Goal: Task Accomplishment & Management: Manage account settings

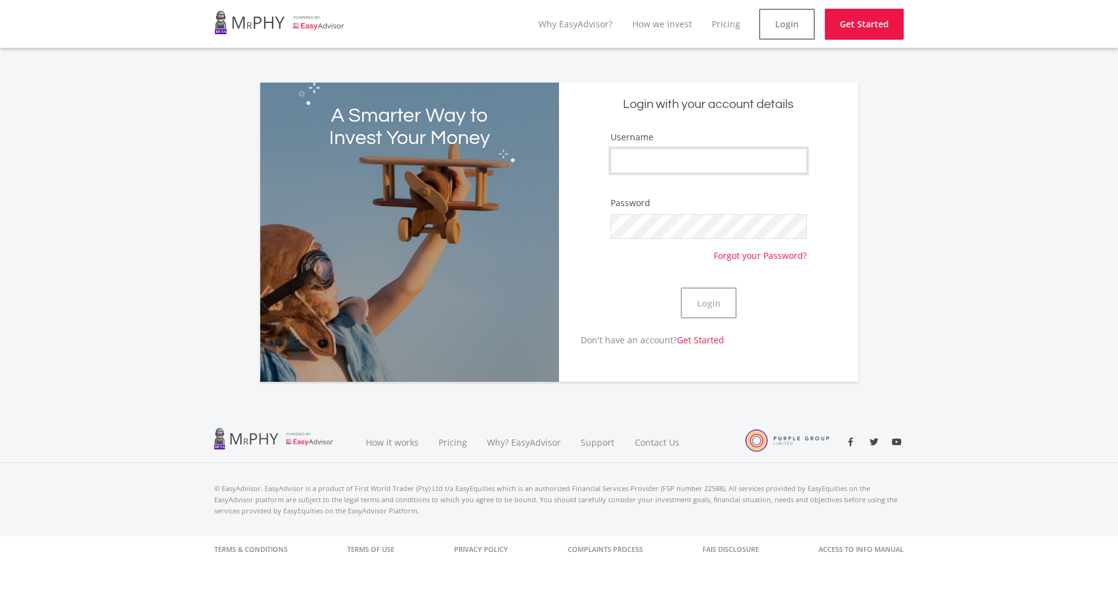
type input "Tristanee"
click at [708, 303] on button "Login" at bounding box center [709, 303] width 56 height 31
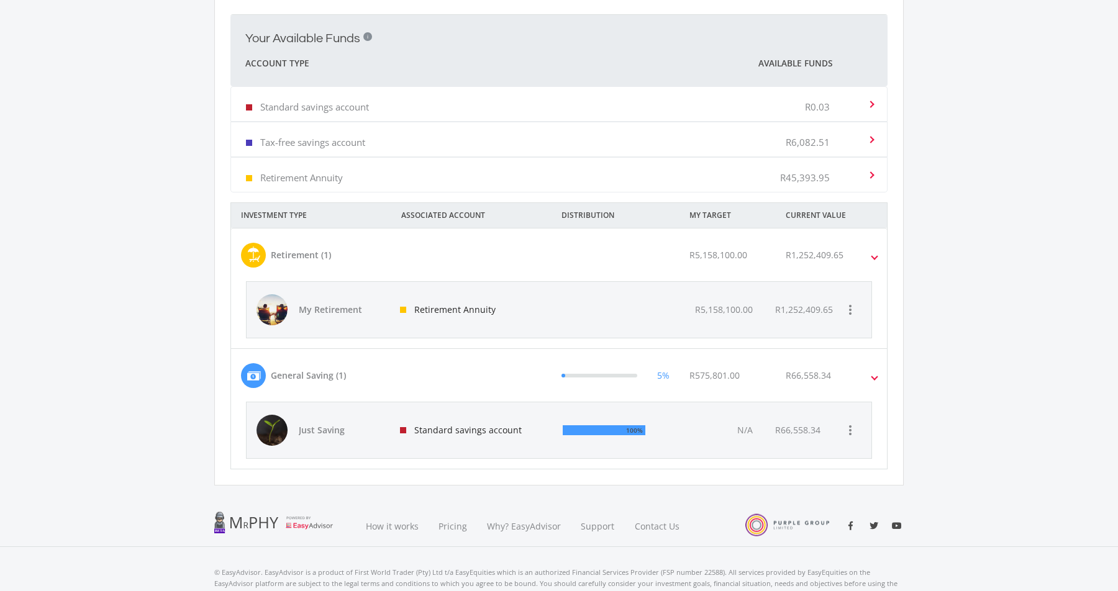
scroll to position [469, 0]
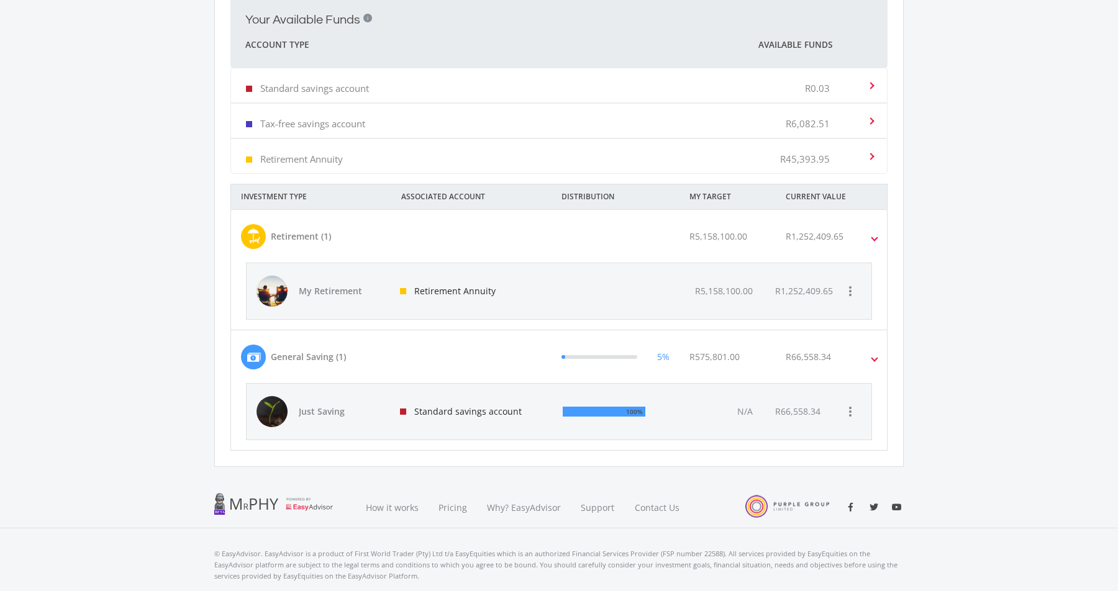
click at [811, 357] on div "R66,558.34" at bounding box center [808, 356] width 45 height 13
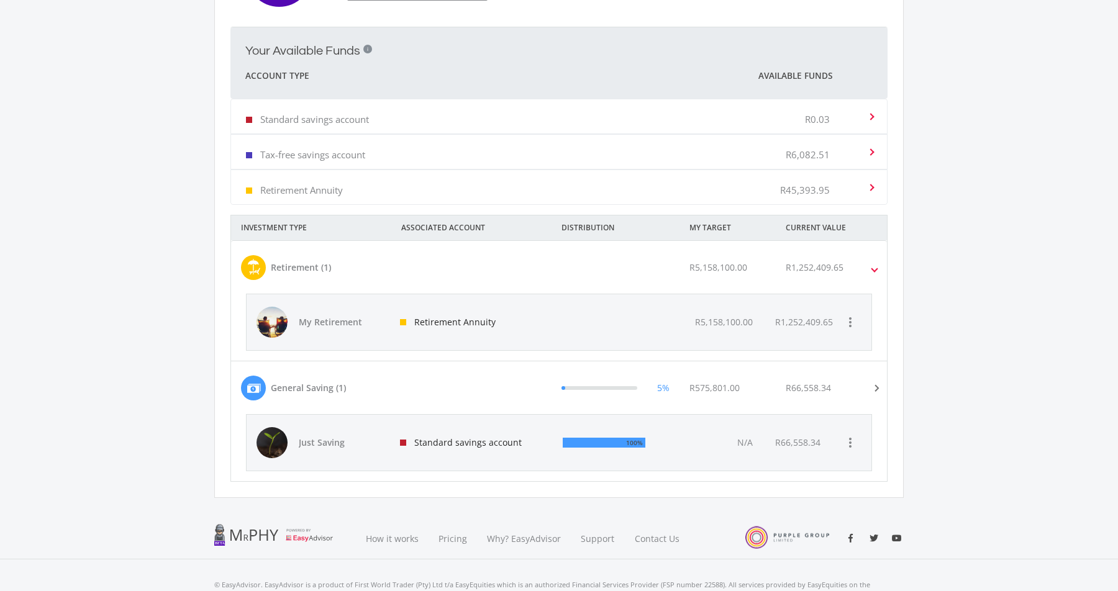
scroll to position [437, 0]
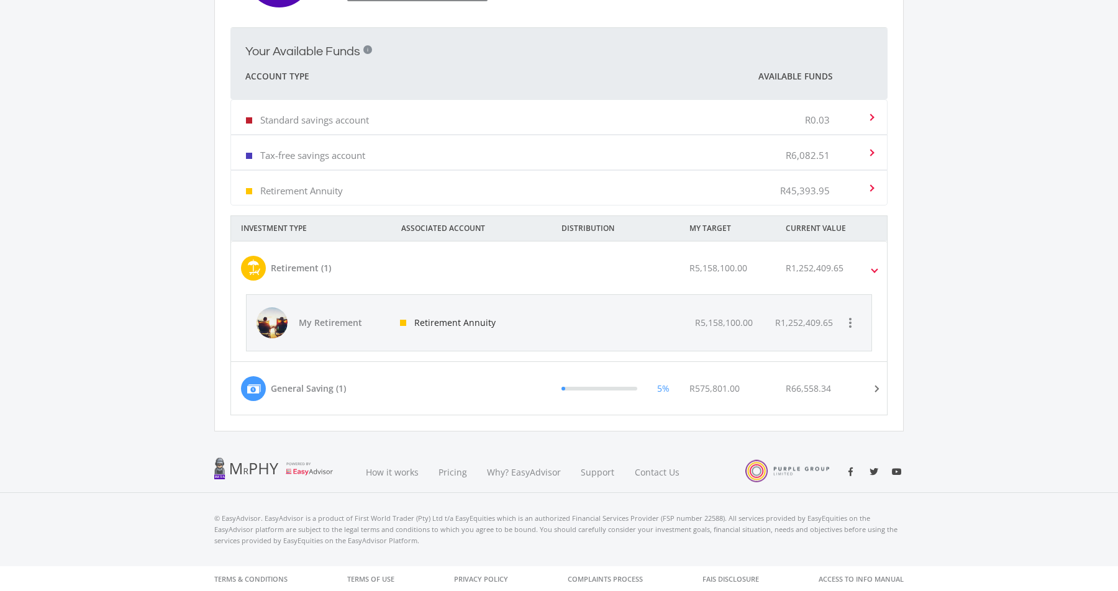
click at [841, 386] on div "R66,558.34" at bounding box center [840, 388] width 128 height 25
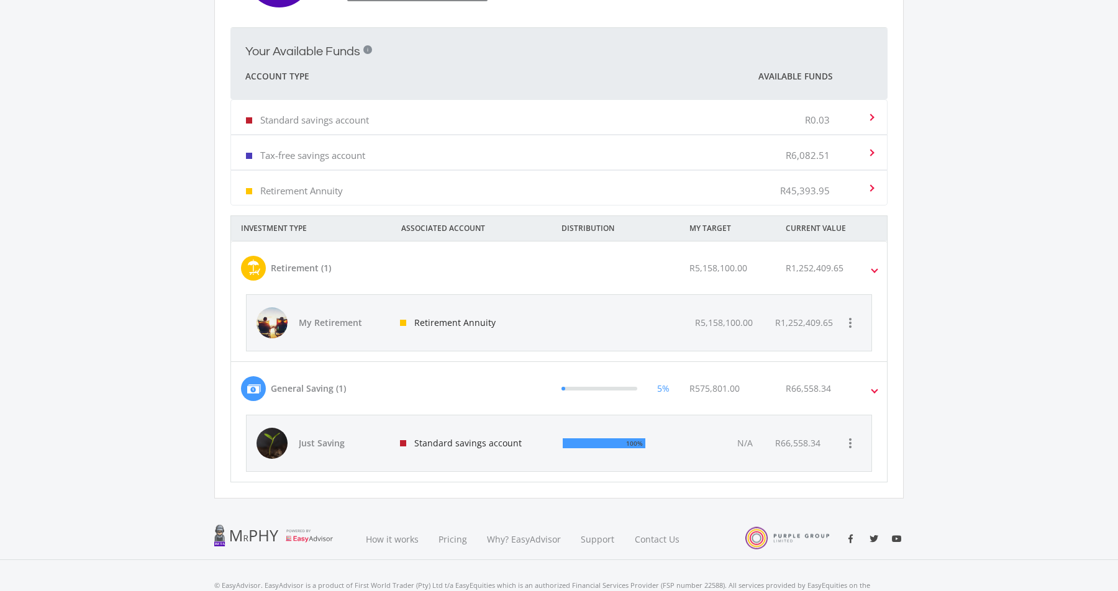
drag, startPoint x: 473, startPoint y: 439, endPoint x: 486, endPoint y: 438, distance: 13.7
click at [473, 439] on div "Standard savings account" at bounding box center [471, 444] width 163 height 56
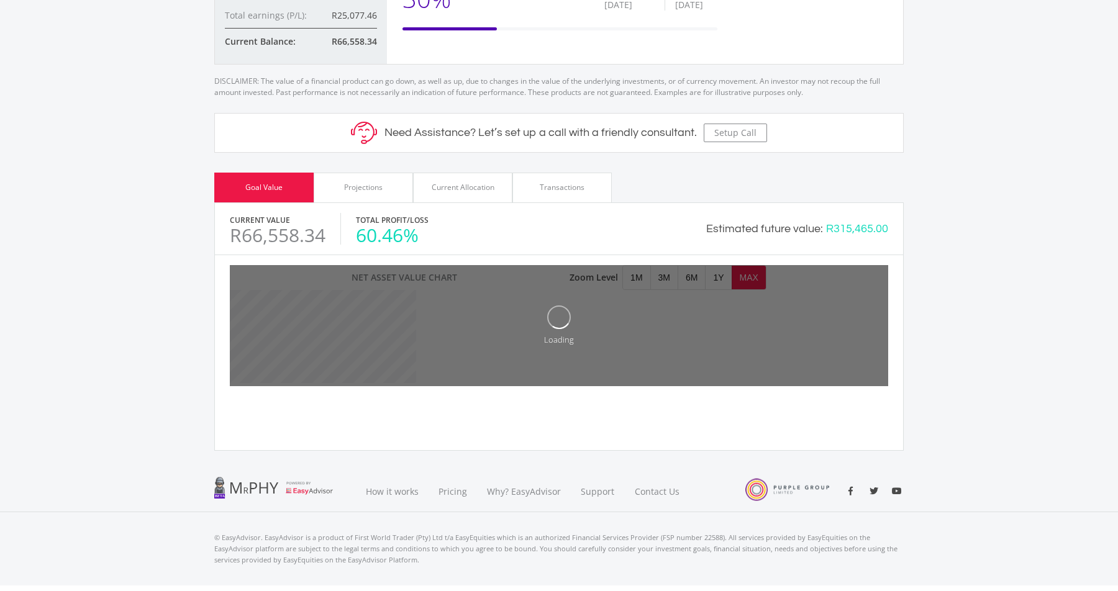
scroll to position [404, 0]
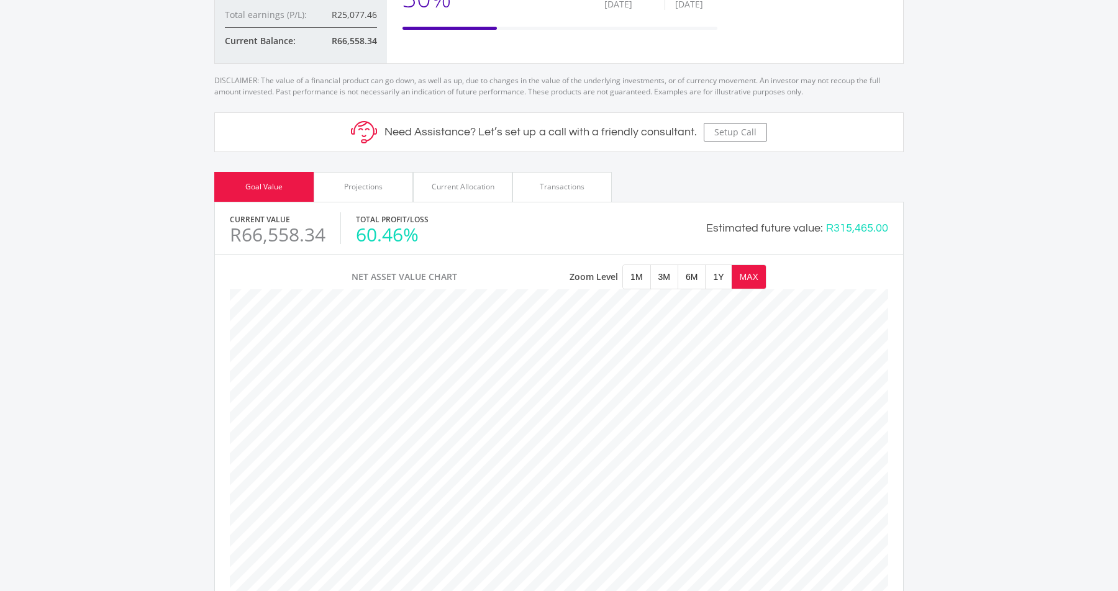
drag, startPoint x: 349, startPoint y: 235, endPoint x: 507, endPoint y: 239, distance: 157.9
click at [483, 232] on div "Current Value R66,558.34 Total Profit/Loss 60.46%" at bounding box center [394, 228] width 329 height 32
drag, startPoint x: 586, startPoint y: 229, endPoint x: 632, endPoint y: 250, distance: 49.8
click at [587, 229] on div "Estimated future value: R315,465.00" at bounding box center [723, 228] width 329 height 17
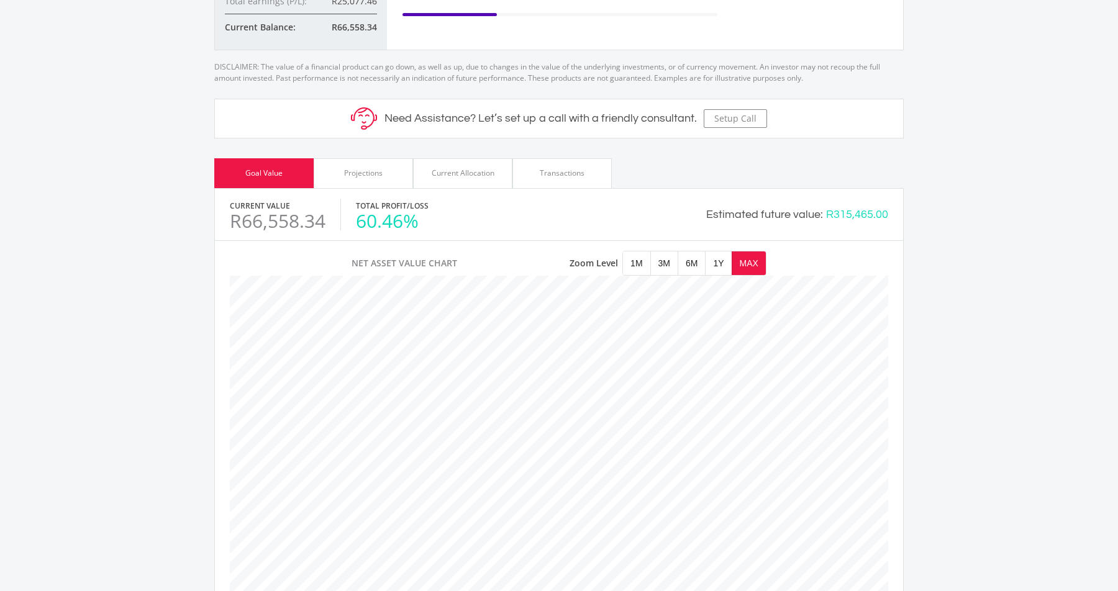
scroll to position [409, 0]
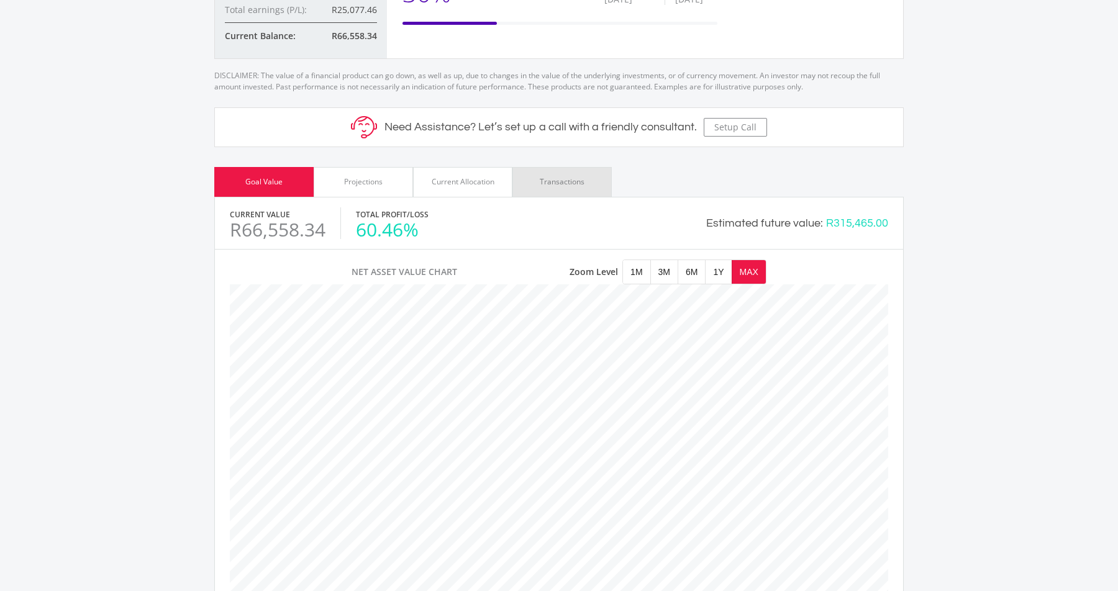
click at [563, 176] on div "Transactions" at bounding box center [562, 182] width 99 height 30
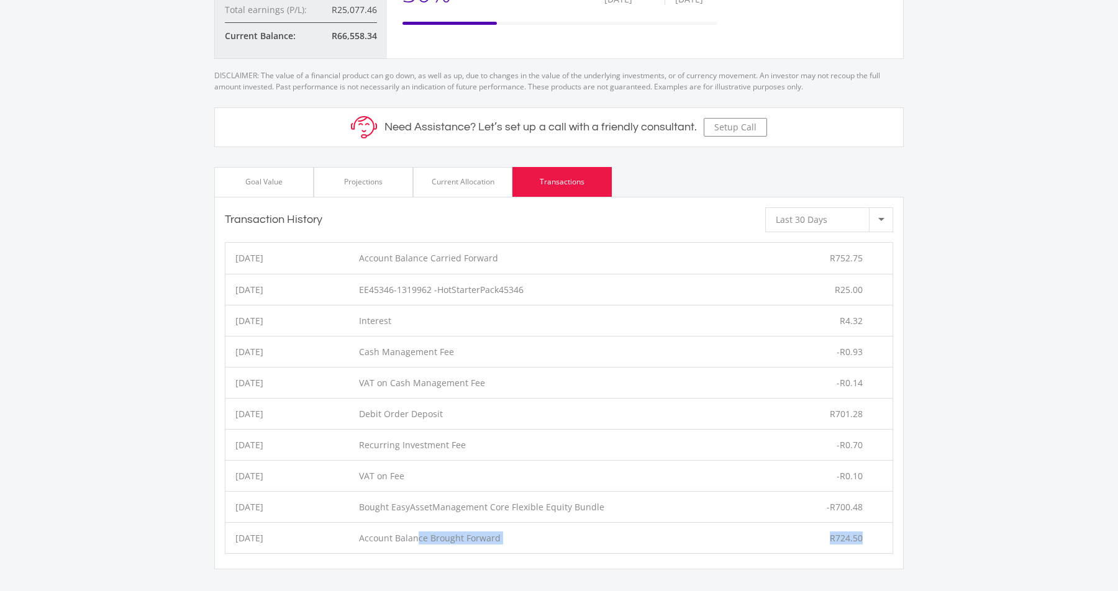
drag, startPoint x: 432, startPoint y: 541, endPoint x: 858, endPoint y: 550, distance: 425.7
click at [853, 550] on li "[DATE] Account Balance Brought Forward R724.50" at bounding box center [559, 537] width 667 height 31
drag, startPoint x: 854, startPoint y: 538, endPoint x: 759, endPoint y: 536, distance: 95.7
click at [759, 536] on li "[DATE] Account Balance Brought Forward R724.50" at bounding box center [559, 537] width 667 height 31
drag, startPoint x: 464, startPoint y: 411, endPoint x: 880, endPoint y: 411, distance: 416.2
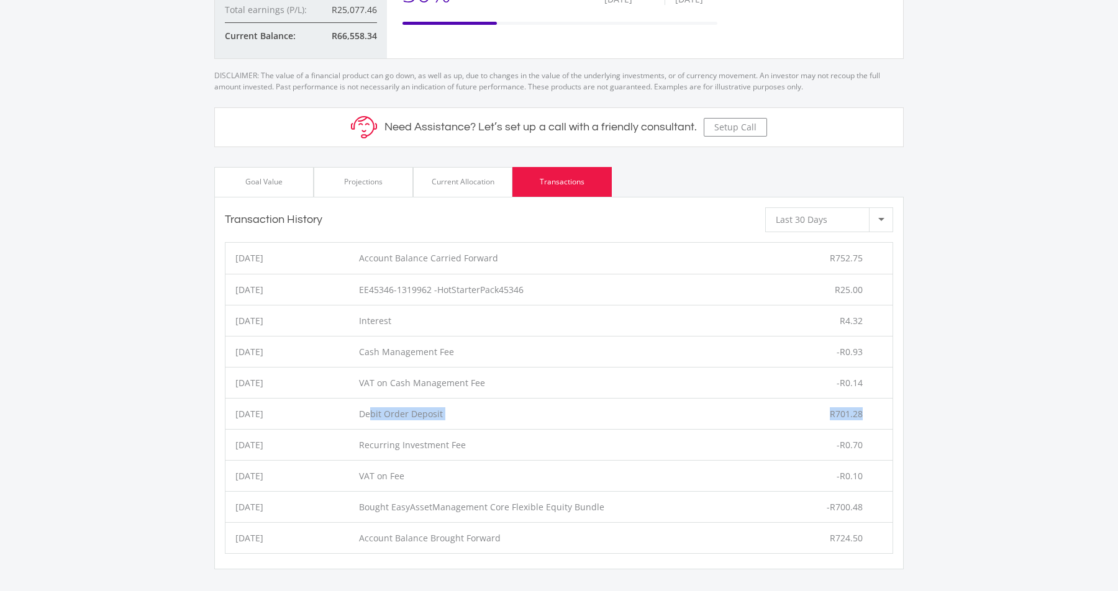
click at [876, 410] on li "[DATE] Debit Order Deposit R701.28" at bounding box center [559, 413] width 667 height 31
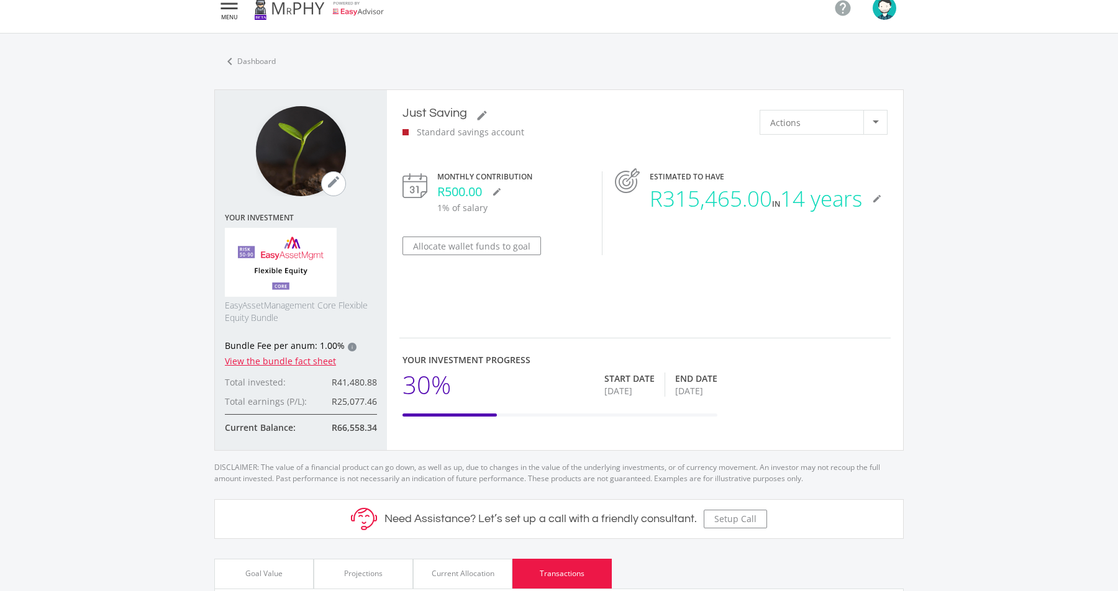
scroll to position [19, 0]
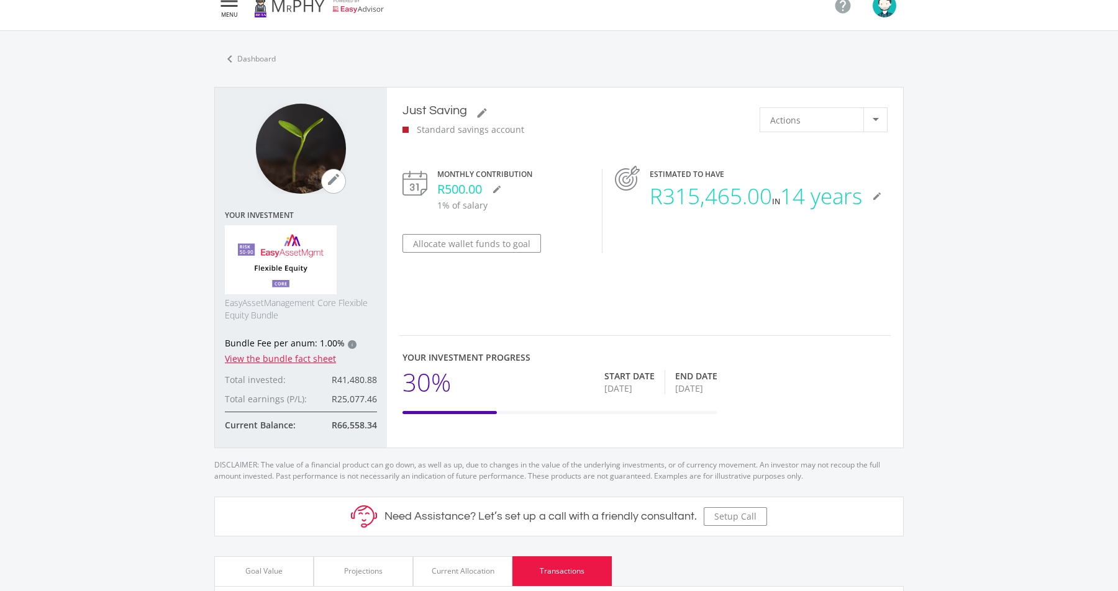
drag, startPoint x: 439, startPoint y: 565, endPoint x: 497, endPoint y: 562, distance: 57.9
click at [442, 565] on div "Current Allocation" at bounding box center [462, 572] width 99 height 30
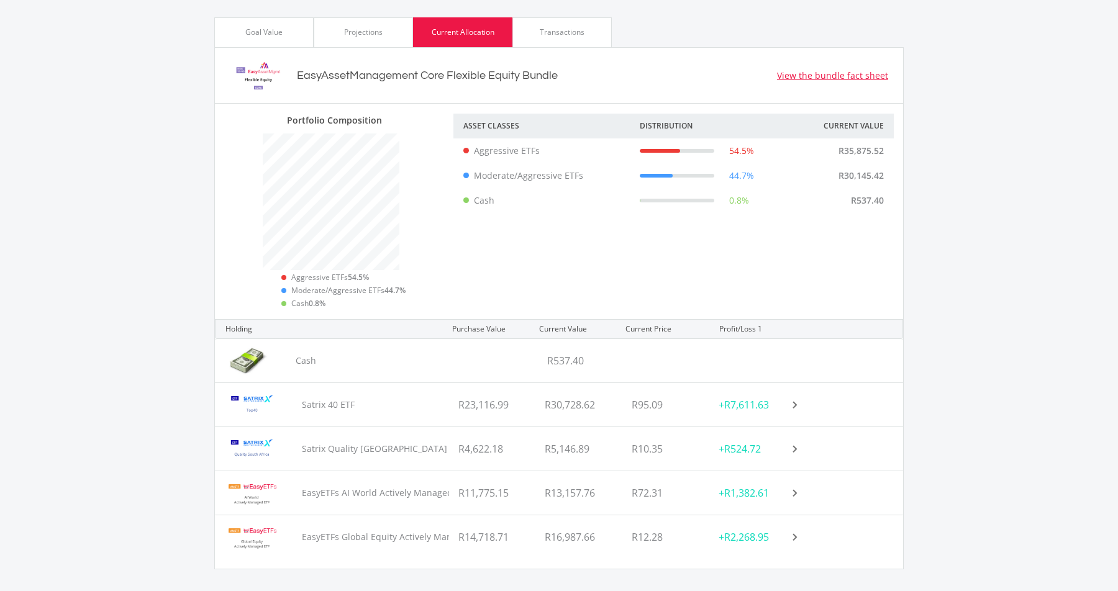
scroll to position [559, 0]
drag, startPoint x: 324, startPoint y: 75, endPoint x: 562, endPoint y: 81, distance: 238.0
click at [509, 77] on div "EasyAssetManagement Core Flexible Equity Bundle" at bounding box center [427, 75] width 261 height 17
drag, startPoint x: 517, startPoint y: 73, endPoint x: 361, endPoint y: 72, distance: 155.9
click at [368, 71] on div "EasyAssetManagement Core Flexible Equity Bundle View the bundle fact sheet" at bounding box center [559, 76] width 688 height 56
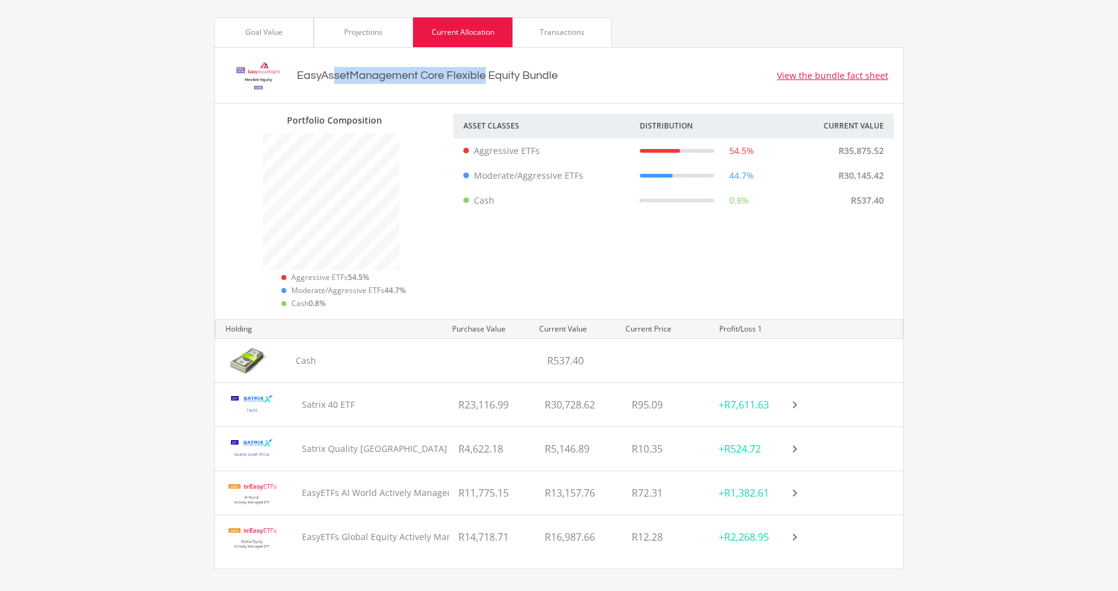
drag, startPoint x: 388, startPoint y: 71, endPoint x: 597, endPoint y: 82, distance: 209.0
click at [551, 76] on div "EasyAssetManagement Core Flexible Equity Bundle" at bounding box center [427, 75] width 261 height 17
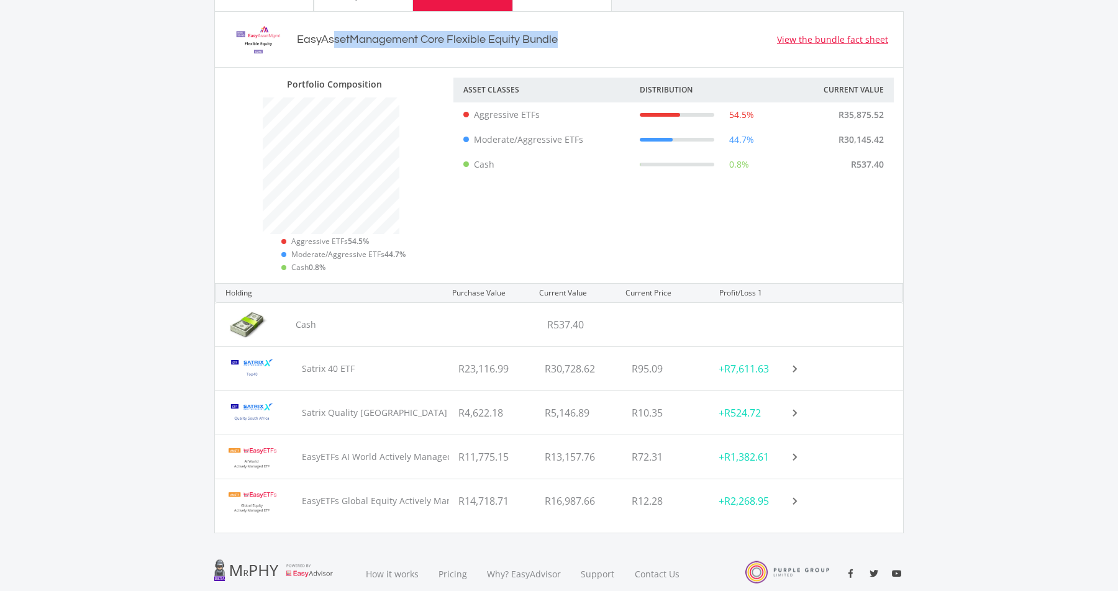
scroll to position [598, 0]
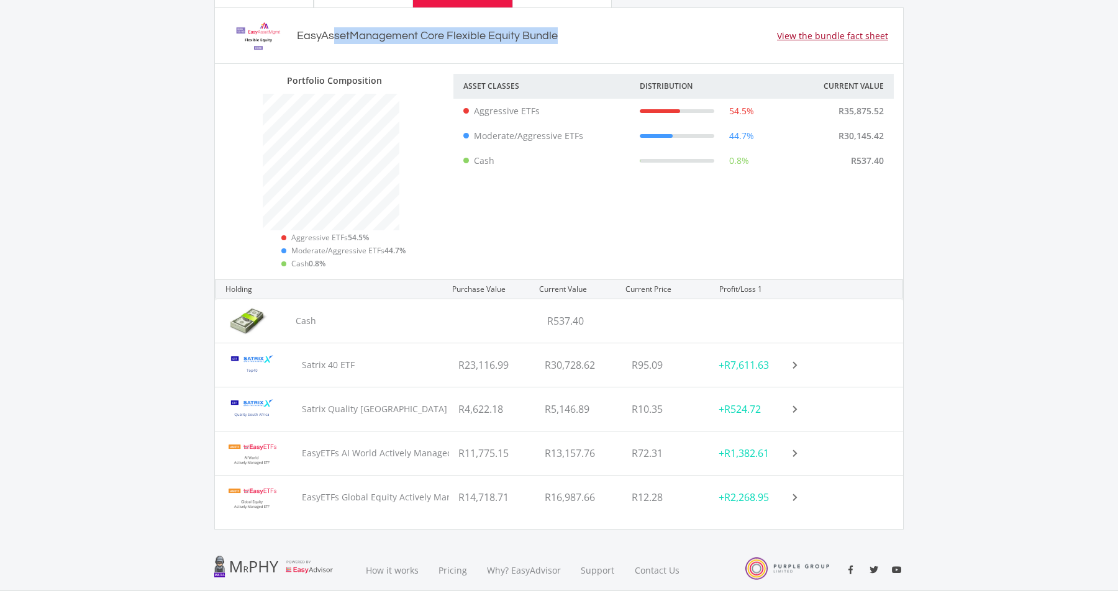
click at [836, 37] on link "View the bundle fact sheet" at bounding box center [832, 35] width 111 height 13
drag, startPoint x: 300, startPoint y: 37, endPoint x: 583, endPoint y: 37, distance: 282.7
click at [584, 37] on div "EasyAssetManagement Core Flexible Equity Bundle View the bundle fact sheet" at bounding box center [559, 36] width 688 height 56
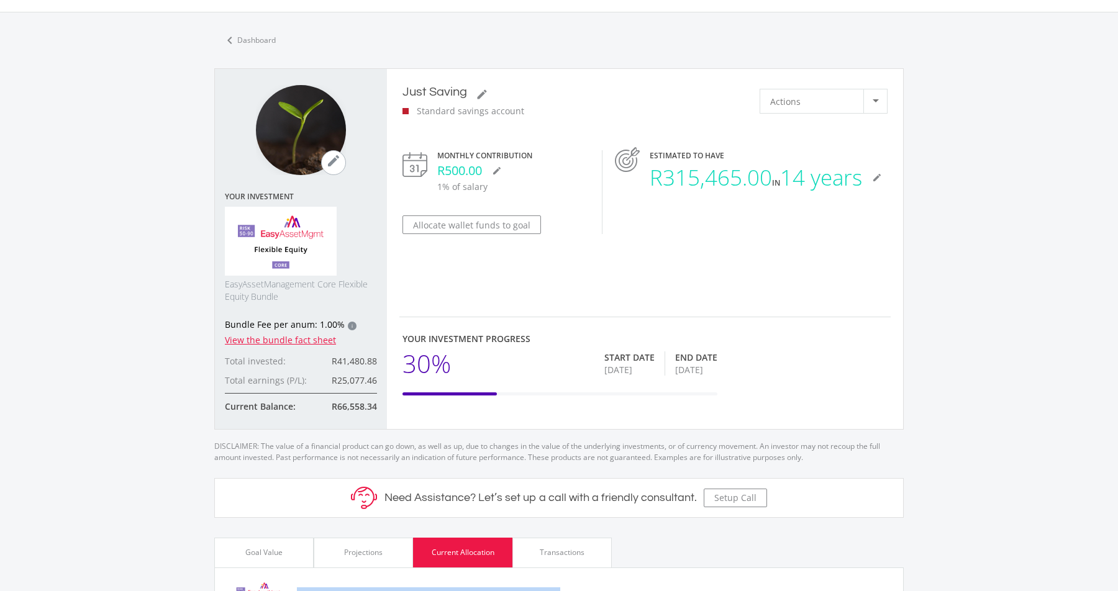
scroll to position [48, 0]
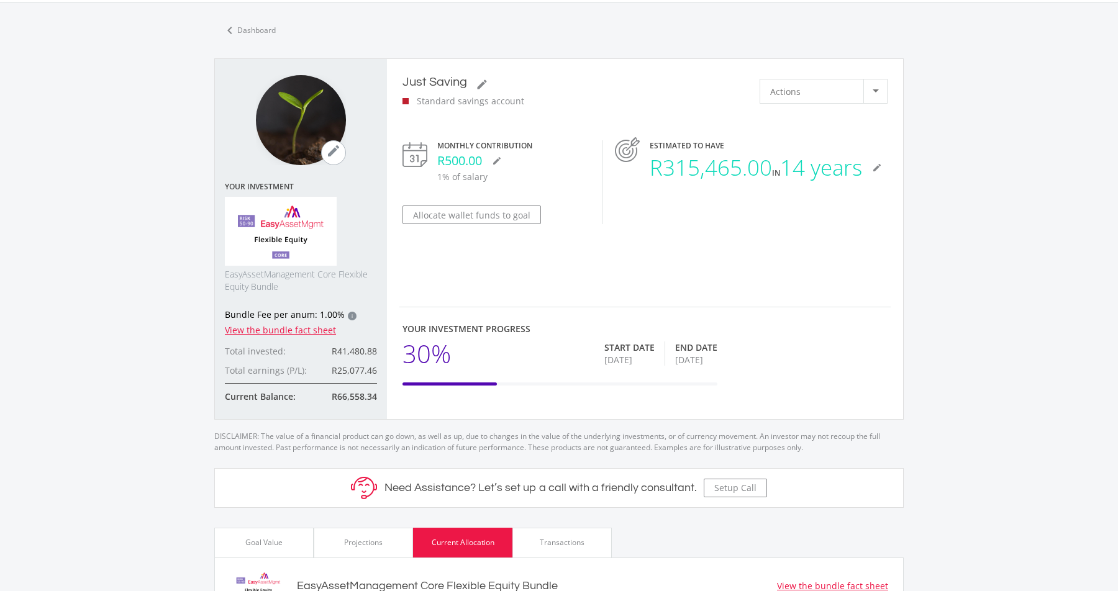
click at [372, 545] on div "Projections" at bounding box center [363, 542] width 39 height 11
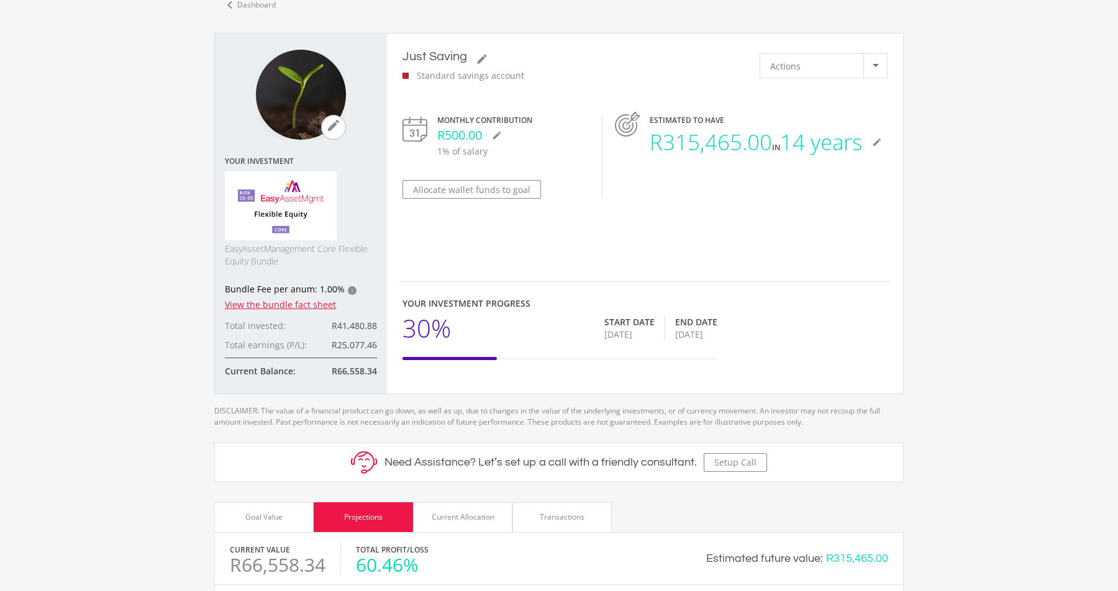
scroll to position [27, 0]
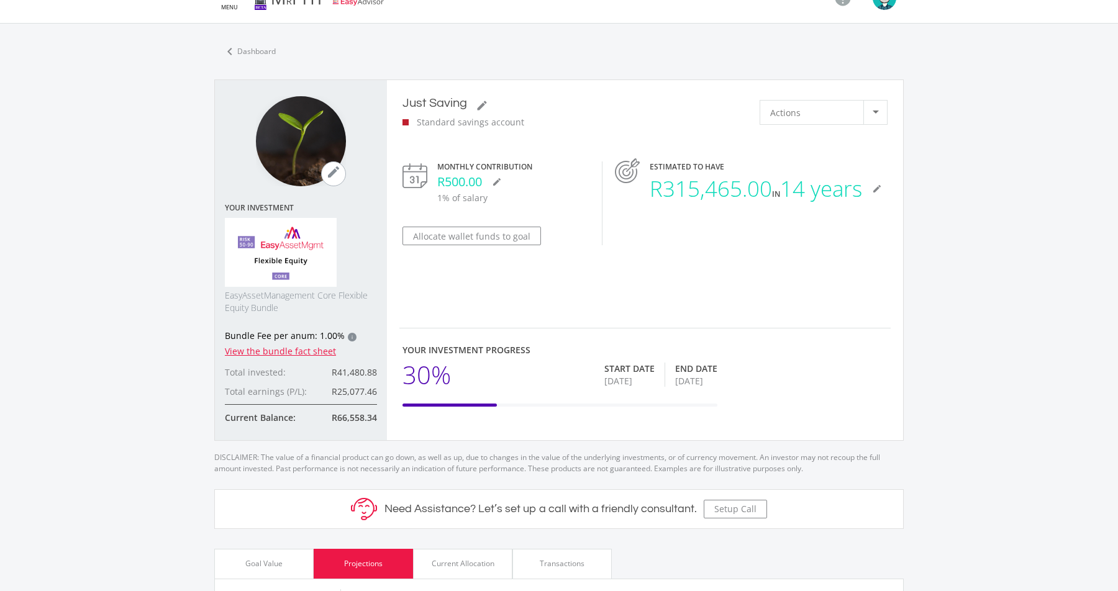
click at [883, 114] on div at bounding box center [876, 113] width 24 height 24
click at [972, 155] on div at bounding box center [559, 295] width 1118 height 591
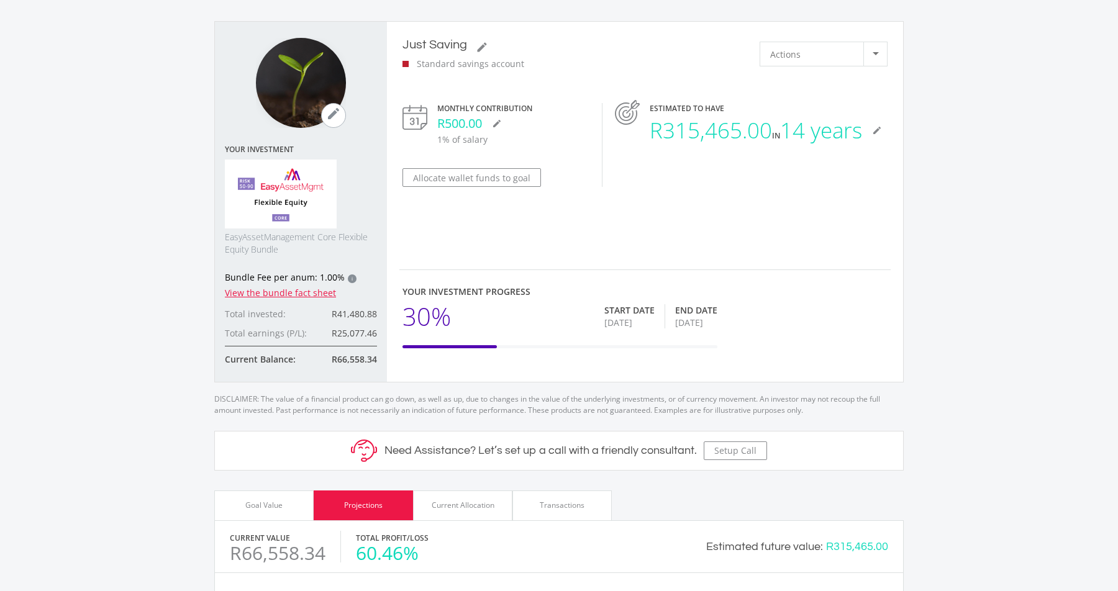
scroll to position [0, 0]
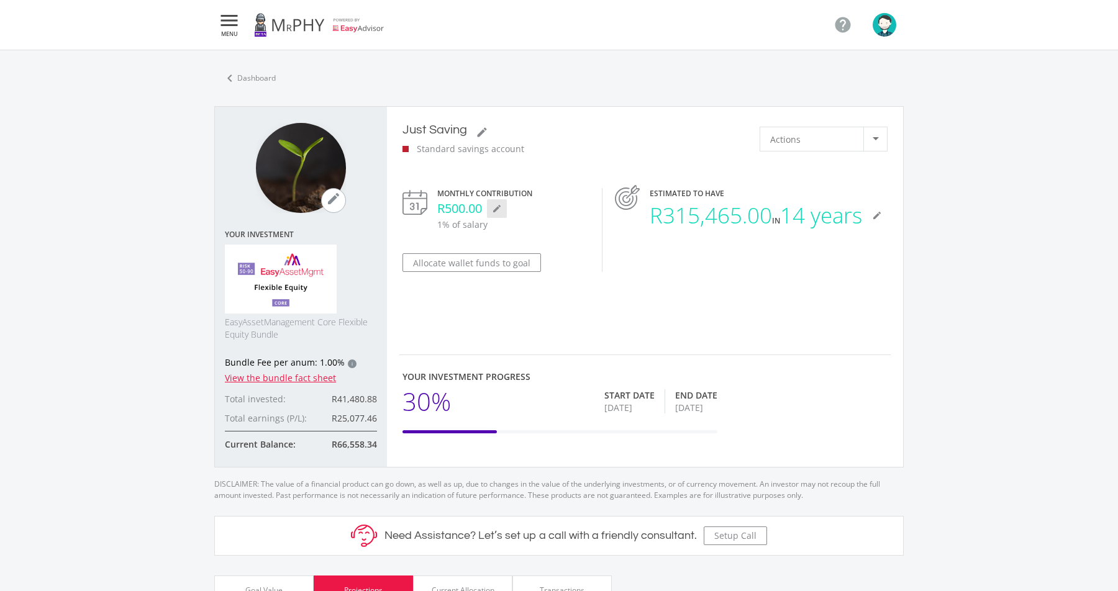
click at [498, 211] on icon "mode_edit" at bounding box center [497, 209] width 10 height 10
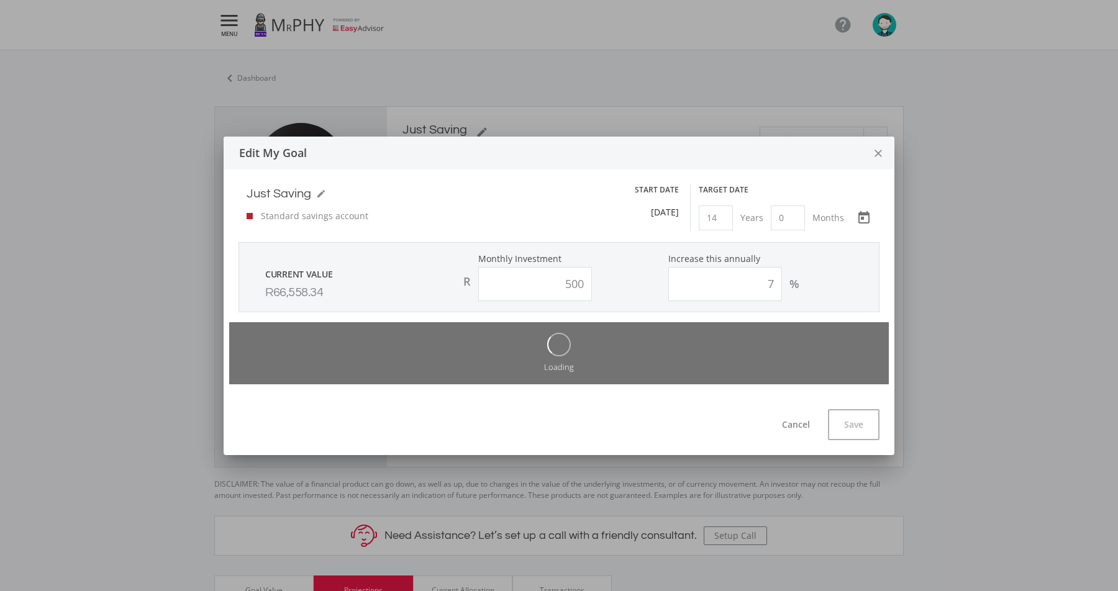
type input "500.00"
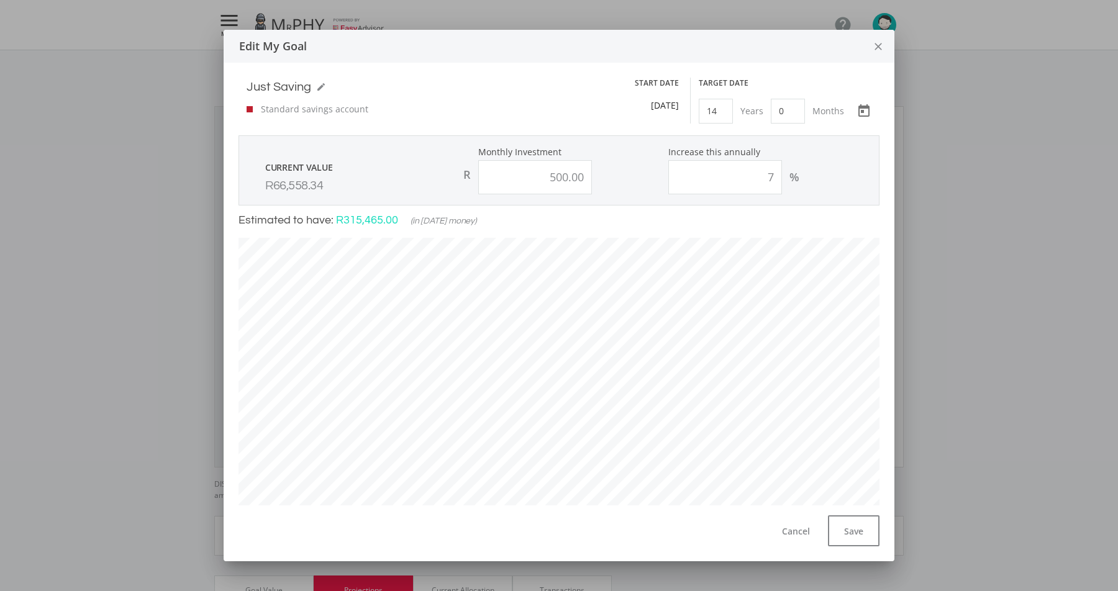
scroll to position [409, 660]
click at [878, 43] on icon "close" at bounding box center [878, 46] width 12 height 33
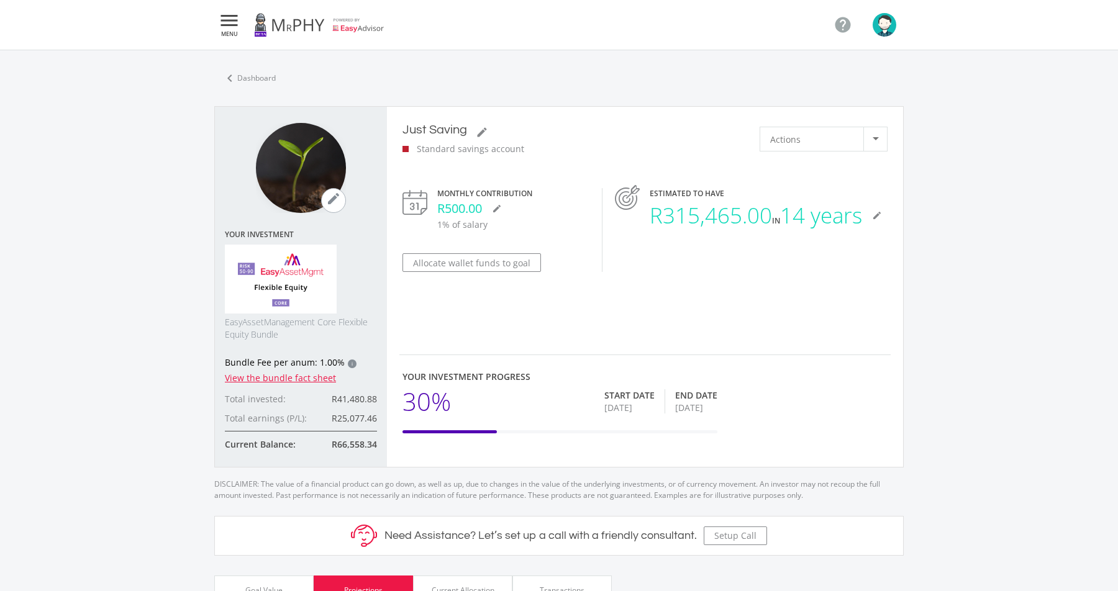
scroll to position [0, 0]
click at [877, 24] on img "button" at bounding box center [885, 25] width 24 height 24
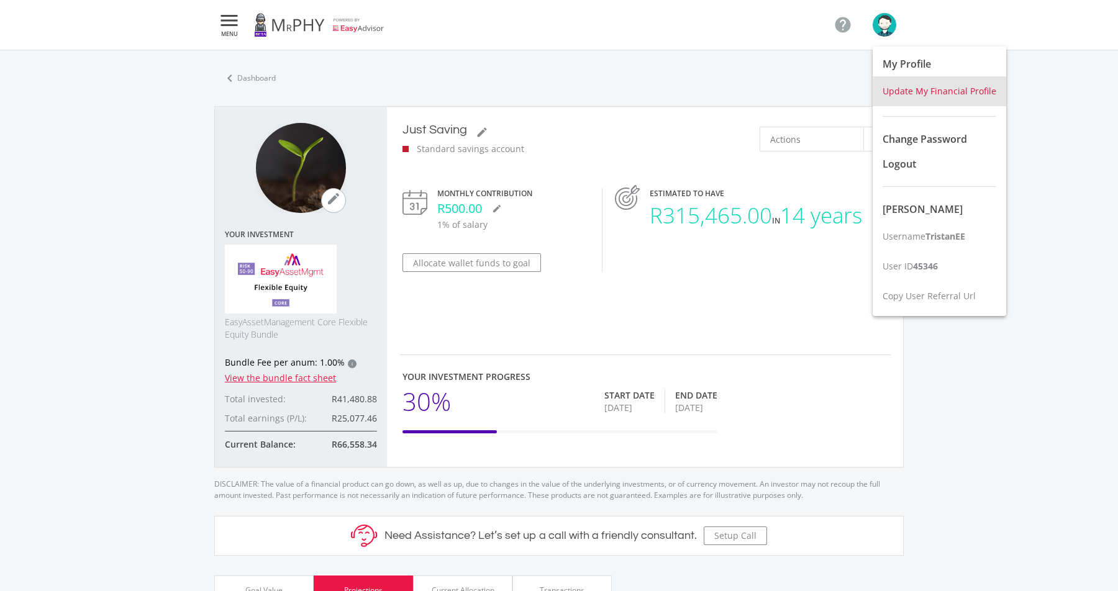
click at [945, 93] on span "Update My Financial Profile" at bounding box center [940, 91] width 114 height 12
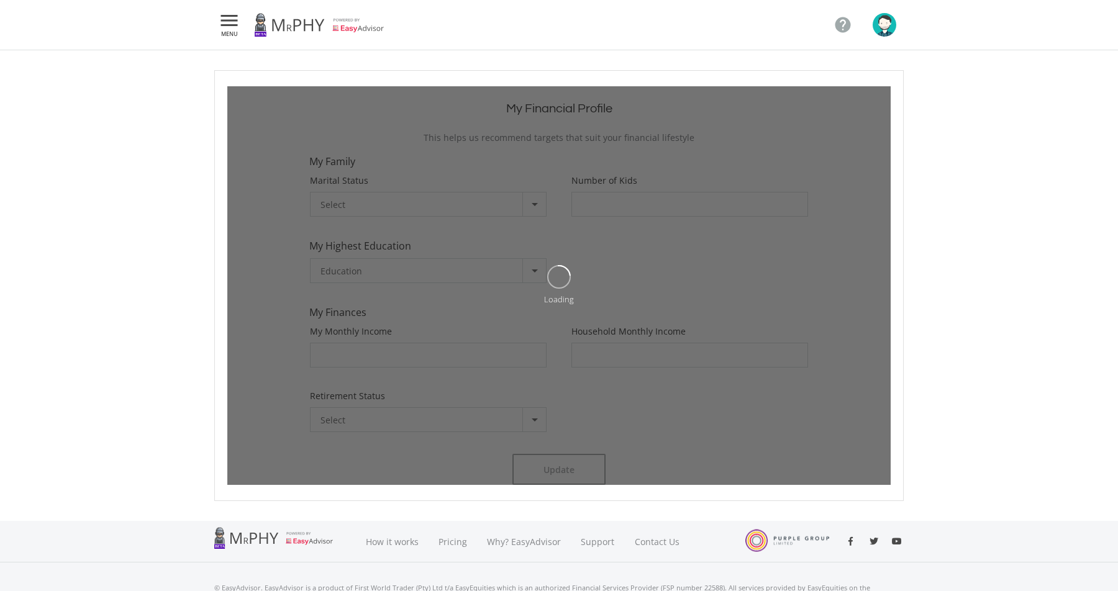
type input "1"
type input "40000"
type input "70000"
type input "40,000.00"
type input "70,000.00"
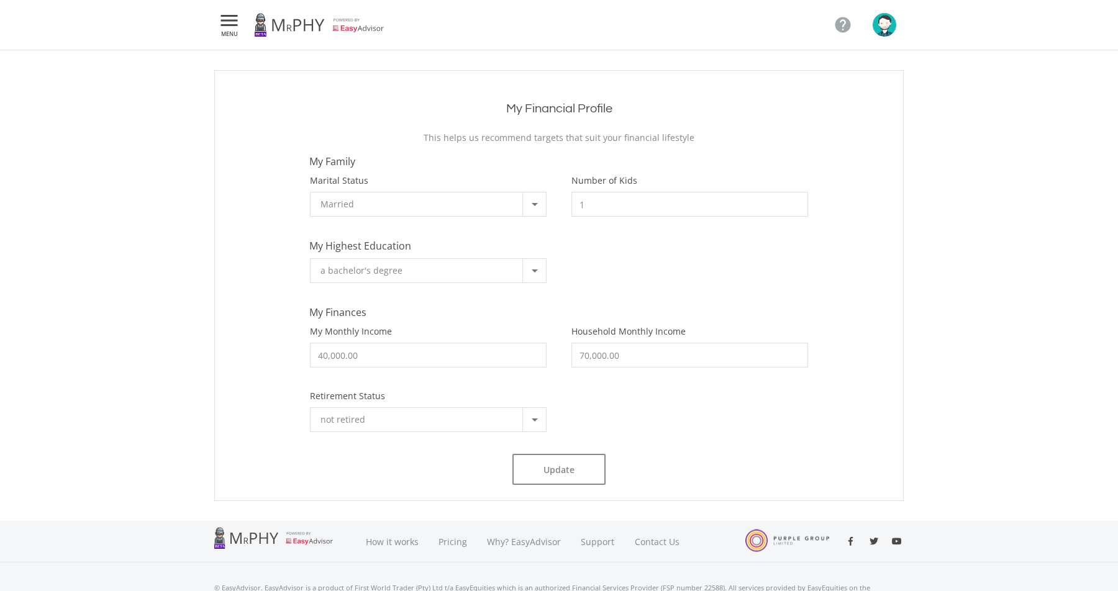
click at [232, 21] on icon "" at bounding box center [229, 20] width 22 height 15
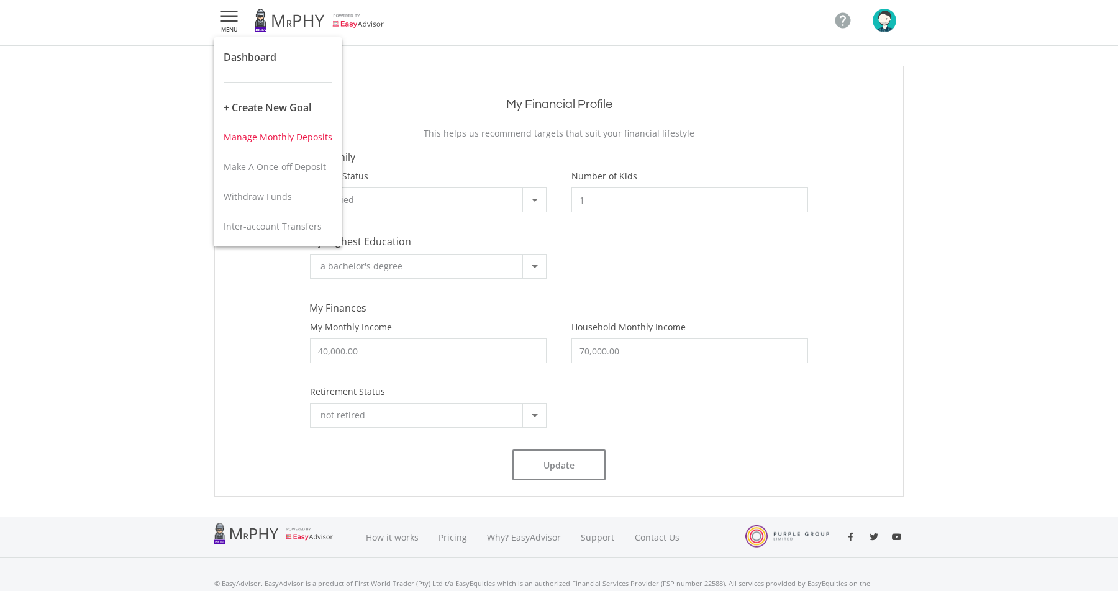
click at [292, 142] on button "Manage Monthly Deposits" at bounding box center [278, 137] width 129 height 30
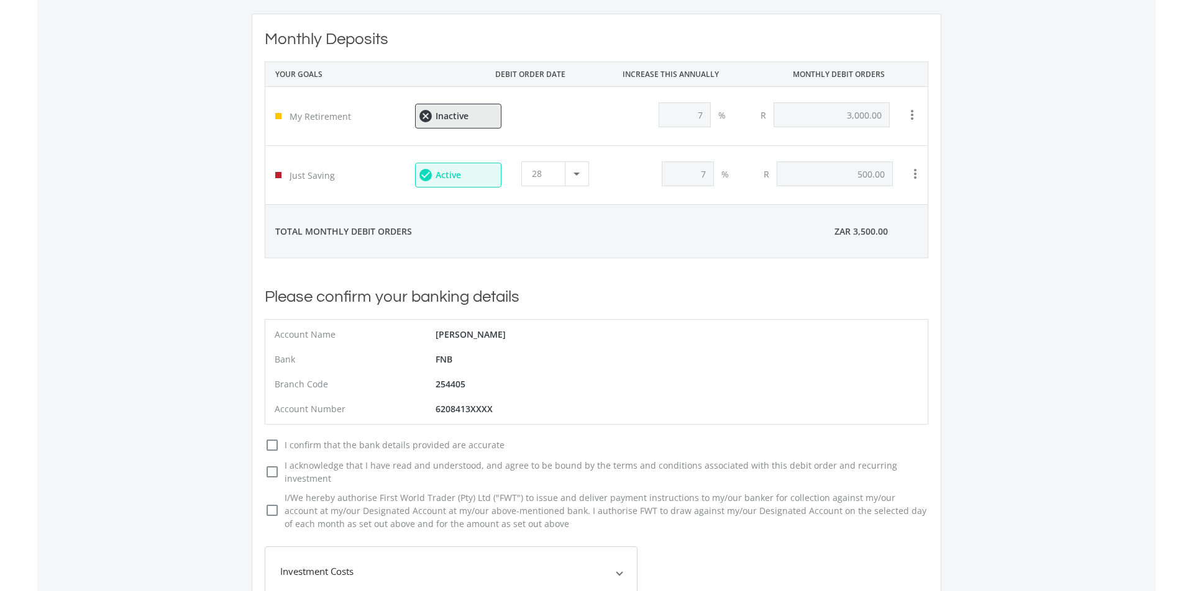
scroll to position [11, 0]
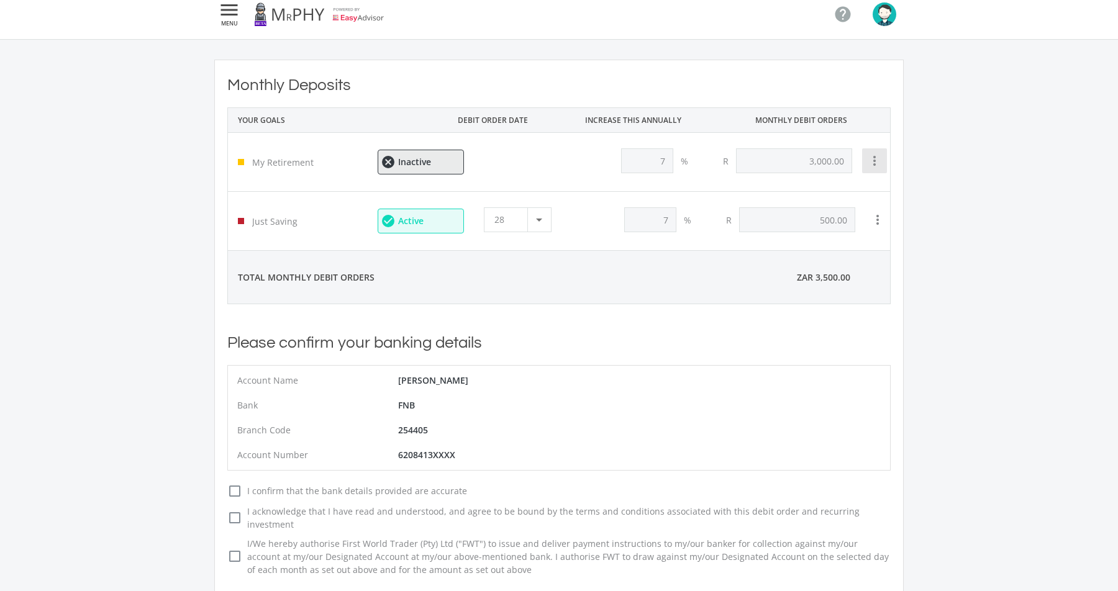
click at [875, 159] on icon "more_vert" at bounding box center [874, 160] width 15 height 15
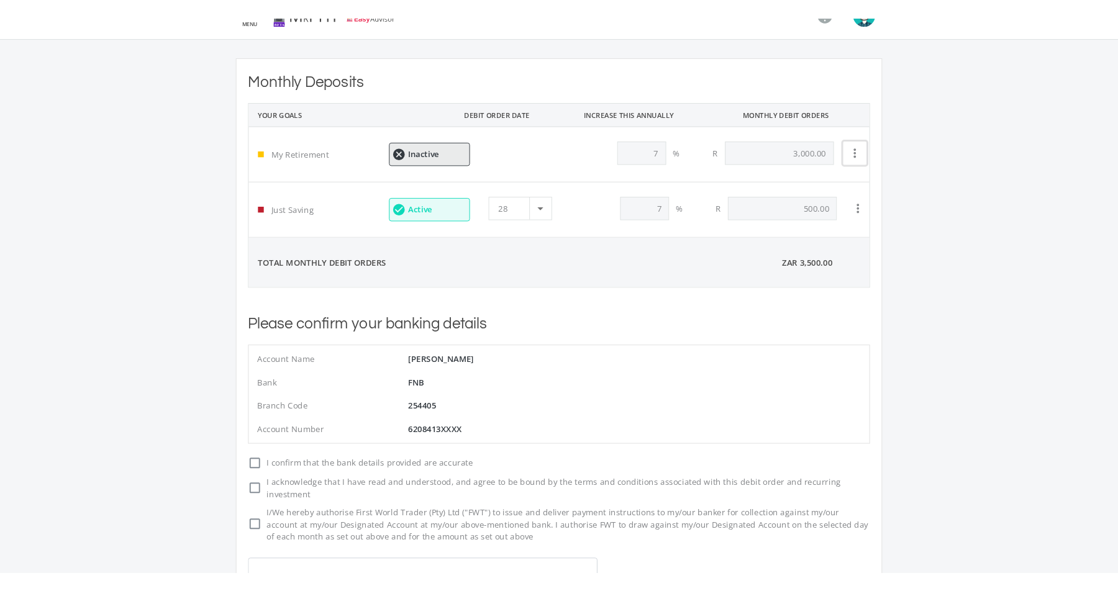
scroll to position [29, 0]
